Goal: Task Accomplishment & Management: Use online tool/utility

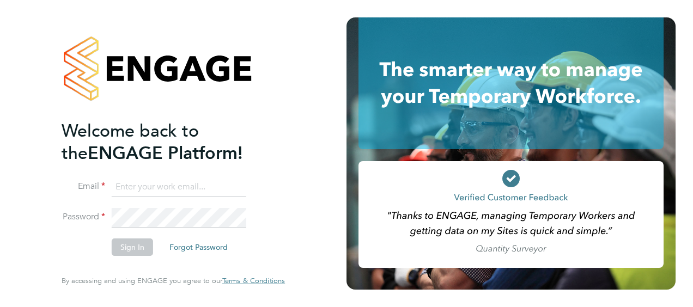
type input "[PERSON_NAME][EMAIL_ADDRESS][PERSON_NAME][DOMAIN_NAME]"
click at [129, 246] on button "Sign In" at bounding box center [132, 247] width 41 height 17
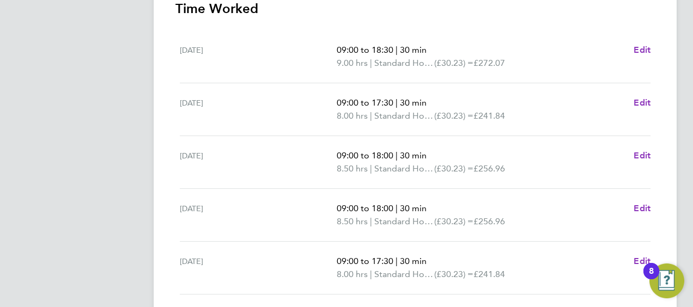
scroll to position [486, 0]
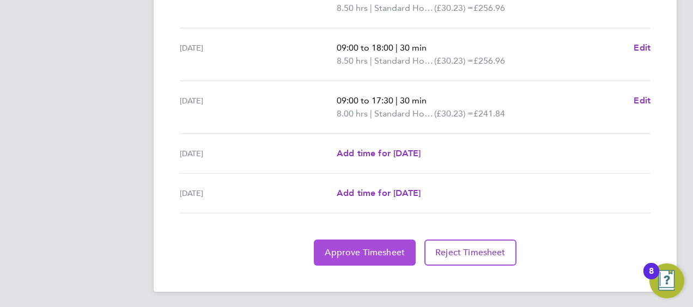
click at [342, 248] on span "Approve Timesheet" at bounding box center [365, 252] width 80 height 11
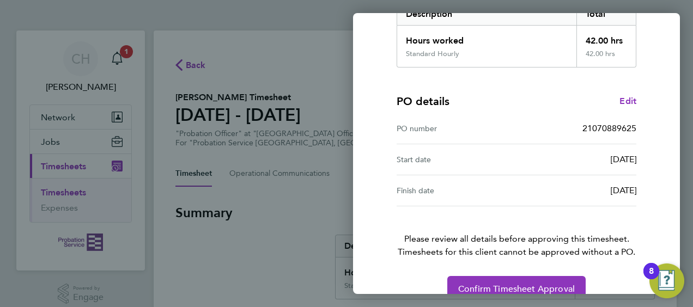
scroll to position [214, 0]
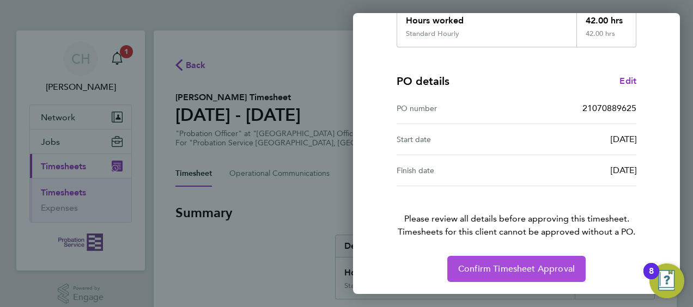
click at [545, 264] on span "Confirm Timesheet Approval" at bounding box center [516, 269] width 117 height 11
